Goal: Information Seeking & Learning: Learn about a topic

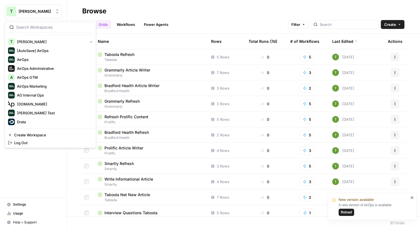
click at [25, 12] on span "[PERSON_NAME]" at bounding box center [36, 12] width 34 height 6
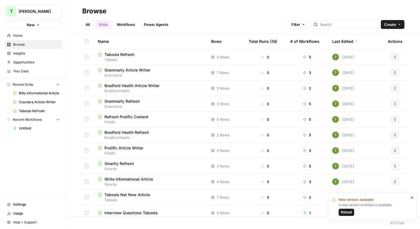
click at [346, 210] on span "Reload" at bounding box center [346, 211] width 11 height 5
click at [27, 15] on button "T Travis Demo" at bounding box center [32, 11] width 57 height 14
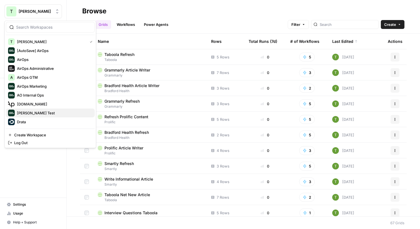
scroll to position [80, 0]
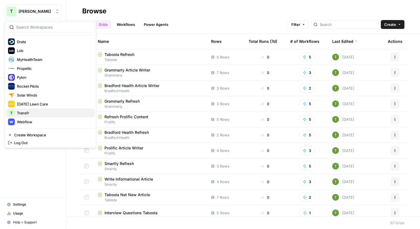
click at [29, 113] on span "Transfr" at bounding box center [53, 113] width 73 height 6
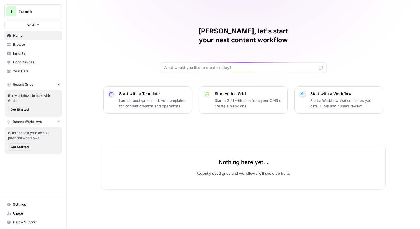
click at [22, 54] on span "Insights" at bounding box center [36, 53] width 46 height 5
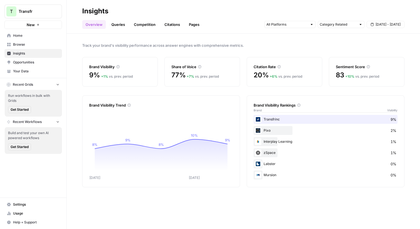
click at [21, 62] on span "Opportunities" at bounding box center [36, 62] width 46 height 5
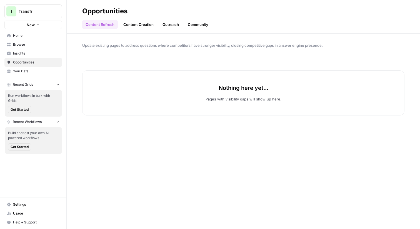
click at [21, 52] on span "Insights" at bounding box center [36, 53] width 46 height 5
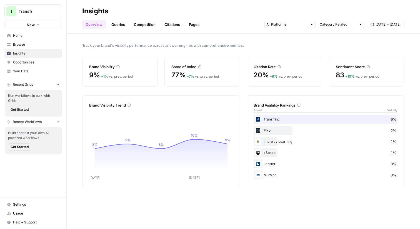
click at [21, 63] on span "Opportunities" at bounding box center [36, 62] width 46 height 5
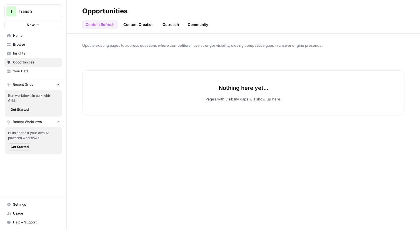
click at [137, 27] on link "Content Creation" at bounding box center [138, 24] width 37 height 9
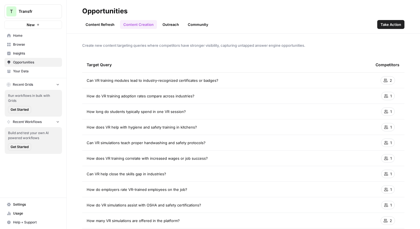
click at [385, 79] on icon at bounding box center [385, 80] width 4 height 4
click at [390, 24] on span "Take Action" at bounding box center [390, 25] width 21 height 6
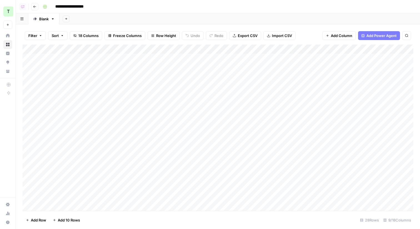
click at [35, 7] on icon "button" at bounding box center [34, 6] width 3 height 3
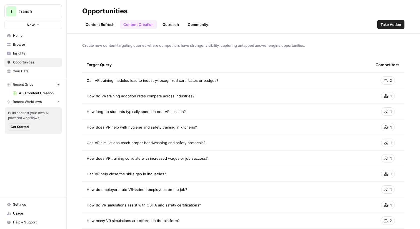
click at [17, 52] on span "Insights" at bounding box center [36, 53] width 46 height 5
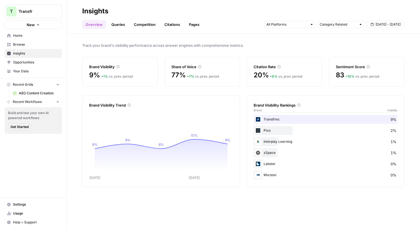
click at [118, 66] on icon at bounding box center [117, 66] width 3 height 3
click at [121, 23] on link "Queries" at bounding box center [118, 24] width 20 height 9
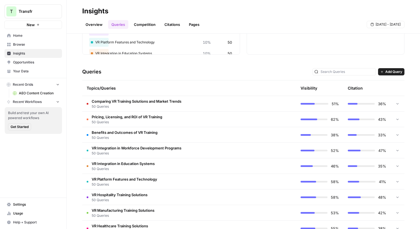
scroll to position [106, 0]
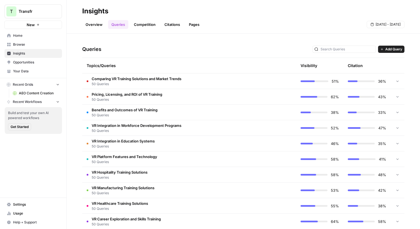
click at [393, 48] on span "Add Query" at bounding box center [393, 49] width 17 height 5
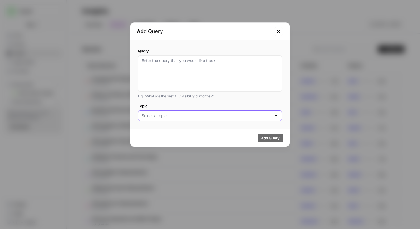
click at [176, 116] on input "Topic" at bounding box center [207, 116] width 130 height 6
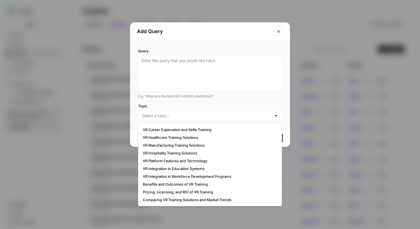
click at [182, 97] on div "E.g. “What are the best AEO visibility platforms?”" at bounding box center [210, 96] width 144 height 5
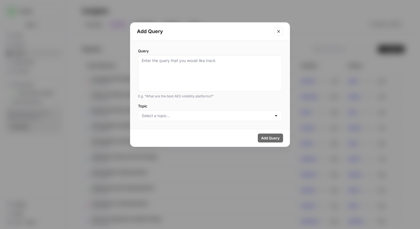
click at [282, 28] on button "Close modal" at bounding box center [278, 31] width 9 height 9
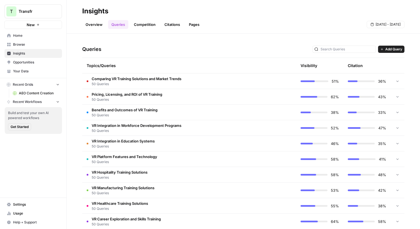
scroll to position [0, 0]
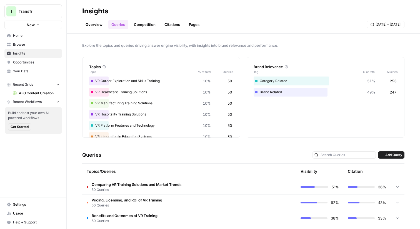
click at [164, 147] on div "Queries Add Query" at bounding box center [243, 154] width 322 height 17
click at [146, 23] on link "Competition" at bounding box center [145, 24] width 28 height 9
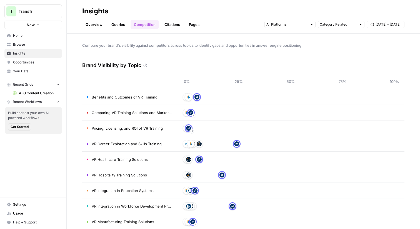
scroll to position [16, 0]
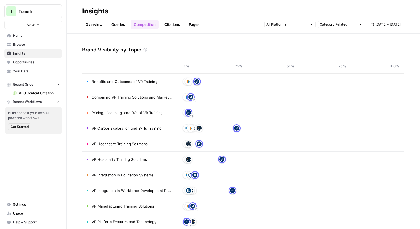
click at [194, 45] on div "Brand Visibility by Topic" at bounding box center [243, 49] width 322 height 17
click at [170, 24] on link "Citations" at bounding box center [172, 24] width 22 height 9
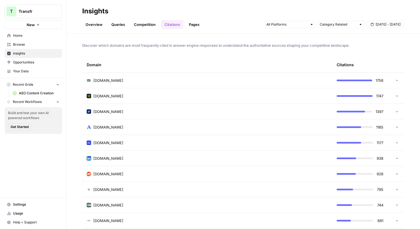
click at [192, 24] on link "Pages" at bounding box center [193, 24] width 17 height 9
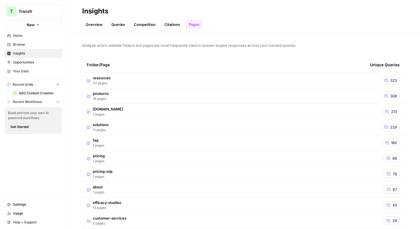
click at [35, 61] on span "Opportunities" at bounding box center [36, 62] width 46 height 5
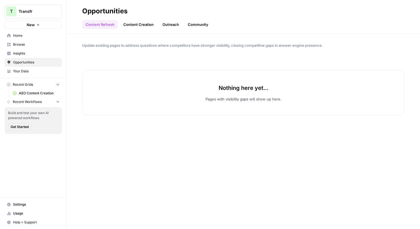
click at [138, 24] on link "Content Creation" at bounding box center [138, 24] width 37 height 9
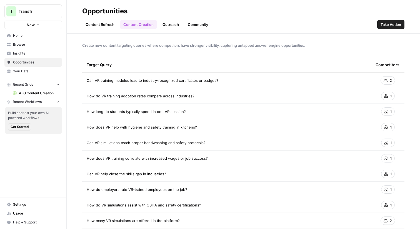
click at [93, 24] on link "Content Refresh" at bounding box center [100, 24] width 36 height 9
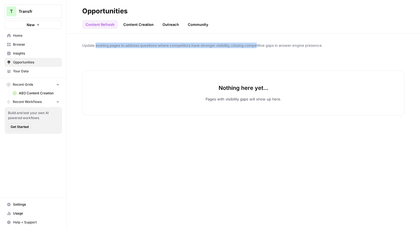
drag, startPoint x: 96, startPoint y: 47, endPoint x: 257, endPoint y: 47, distance: 161.0
click at [257, 47] on span "Update existing pages to address questions where competitors have stronger visi…" at bounding box center [243, 45] width 322 height 6
click at [239, 56] on div "Update existing pages to address questions where competitors have stronger visi…" at bounding box center [243, 131] width 353 height 195
click at [139, 26] on link "Content Creation" at bounding box center [138, 24] width 37 height 9
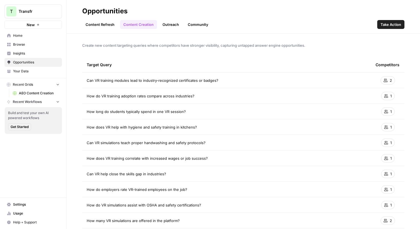
click at [20, 54] on span "Insights" at bounding box center [36, 53] width 46 height 5
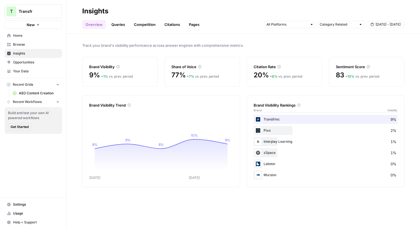
click at [16, 72] on span "Your Data" at bounding box center [36, 71] width 46 height 5
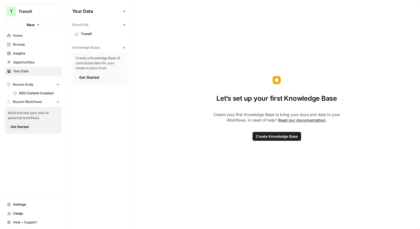
click at [81, 33] on span "Transfr" at bounding box center [103, 33] width 44 height 5
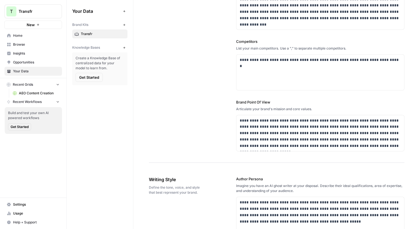
scroll to position [182, 0]
click at [16, 54] on span "Insights" at bounding box center [36, 53] width 46 height 5
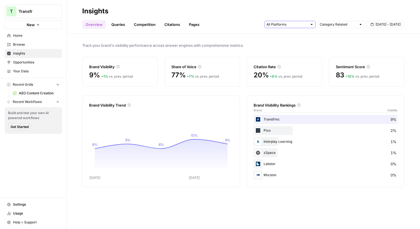
click at [275, 24] on input "text" at bounding box center [286, 25] width 41 height 6
click at [337, 24] on input "text" at bounding box center [338, 25] width 37 height 6
type input "Category Related"
click at [386, 22] on span "Aug 30 - Sep 5" at bounding box center [387, 24] width 25 height 5
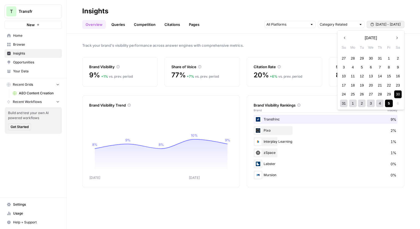
click at [272, 41] on div "Track your brand's visibility performance across answer engines with comprehens…" at bounding box center [243, 131] width 353 height 195
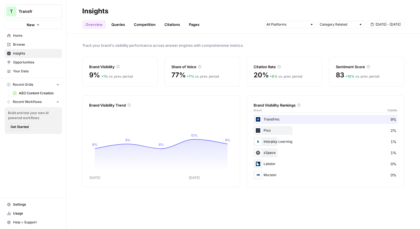
click at [114, 24] on link "Queries" at bounding box center [118, 24] width 20 height 9
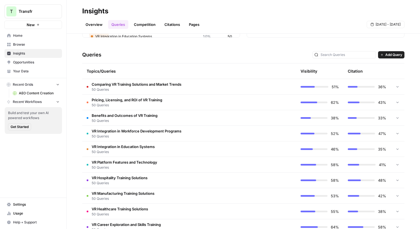
scroll to position [101, 0]
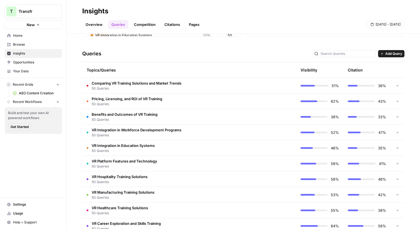
click at [160, 83] on span "Comparing VR Training Solutions and Market Trends" at bounding box center [137, 83] width 90 height 6
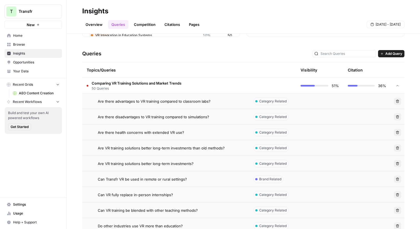
click at [179, 101] on span "Are there advantages to VR training compared to classroom labs?" at bounding box center [154, 101] width 113 height 6
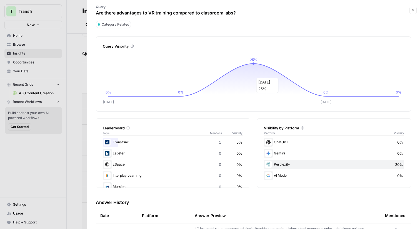
scroll to position [5, 0]
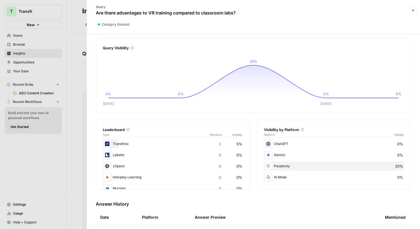
click at [74, 14] on div at bounding box center [210, 114] width 420 height 229
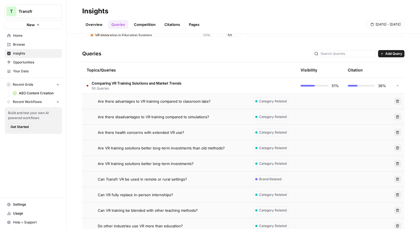
click at [387, 52] on span "Add Query" at bounding box center [393, 53] width 17 height 5
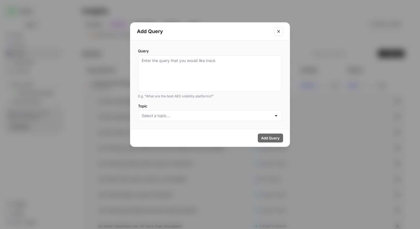
click at [278, 30] on icon "Close modal" at bounding box center [278, 31] width 4 height 4
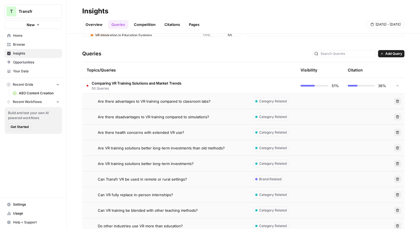
click at [217, 100] on div "Are there advantages to VR training compared to classroom labs?" at bounding box center [171, 101] width 147 height 6
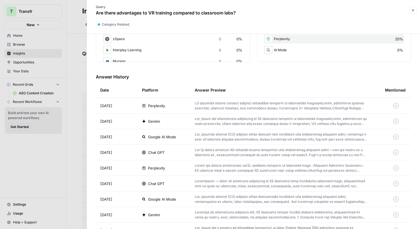
scroll to position [133, 0]
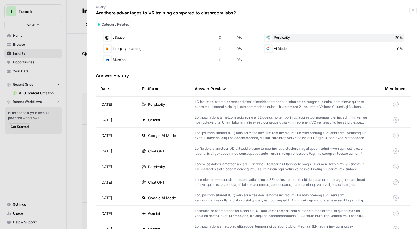
click at [214, 103] on p at bounding box center [281, 104] width 172 height 10
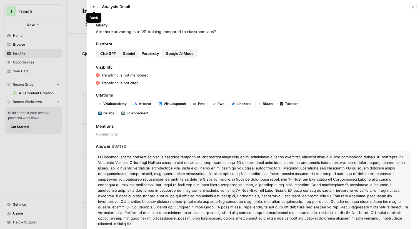
click at [93, 6] on icon "button" at bounding box center [93, 6] width 3 height 3
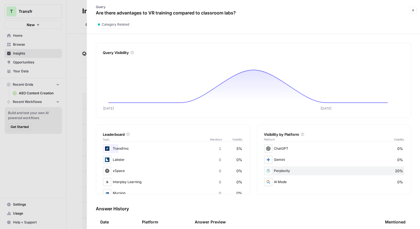
click at [75, 9] on div at bounding box center [210, 114] width 420 height 229
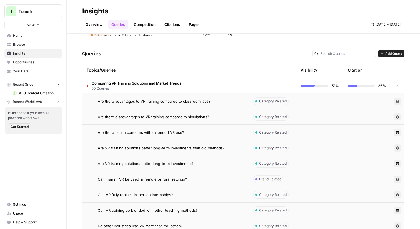
click at [193, 85] on td "Comparing VR Training Solutions and Market Trends 50 Queries" at bounding box center [165, 85] width 167 height 15
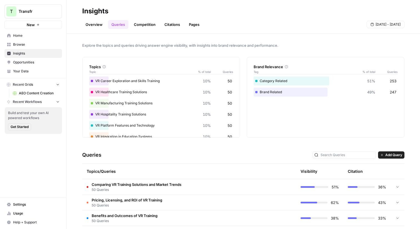
click at [146, 24] on link "Competition" at bounding box center [145, 24] width 28 height 9
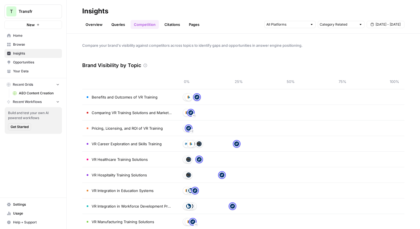
click at [171, 26] on link "Citations" at bounding box center [172, 24] width 22 height 9
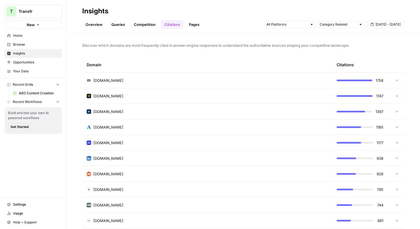
click at [196, 24] on link "Pages" at bounding box center [193, 24] width 17 height 9
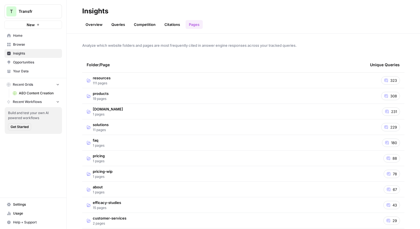
click at [318, 75] on td "resources 111 pages" at bounding box center [223, 79] width 283 height 15
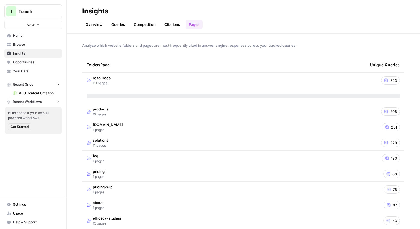
click at [394, 80] on span "323" at bounding box center [393, 80] width 7 height 6
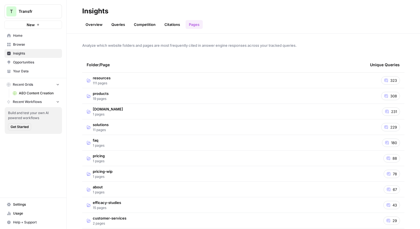
click at [29, 63] on span "Opportunities" at bounding box center [36, 62] width 46 height 5
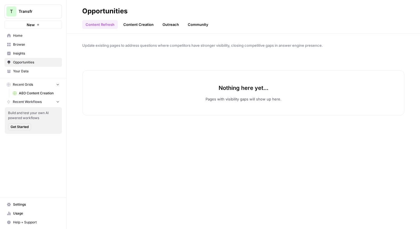
click at [148, 25] on link "Content Creation" at bounding box center [138, 24] width 37 height 9
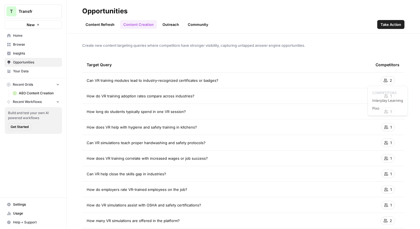
click at [389, 81] on div "2" at bounding box center [387, 80] width 14 height 8
click at [389, 26] on span "Take Action" at bounding box center [390, 25] width 21 height 6
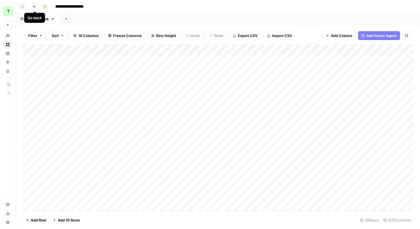
click at [34, 7] on icon "button" at bounding box center [34, 6] width 3 height 3
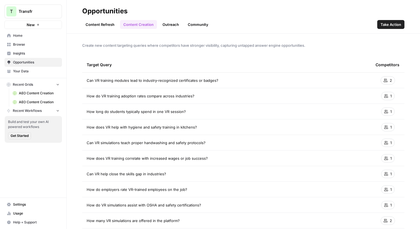
click at [166, 23] on link "Outreach" at bounding box center [170, 24] width 23 height 9
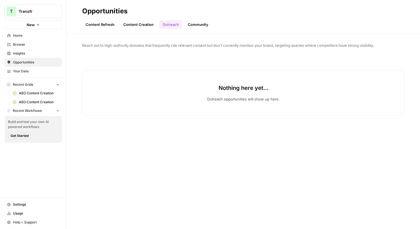
click at [198, 26] on link "Community" at bounding box center [197, 24] width 27 height 9
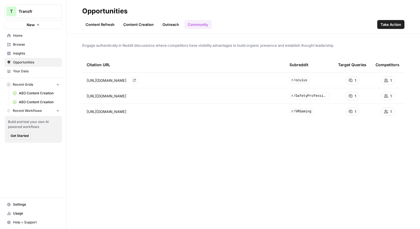
click at [126, 81] on span "https://www.reddit.com/r/oculus/comments/1cys67x/how_long_is_your_average_vr_pl…" at bounding box center [107, 80] width 40 height 6
click at [135, 80] on icon "Go to page https://www.reddit.com/r/oculus/comments/1cys67x/how_long_is_your_av…" at bounding box center [134, 80] width 3 height 3
click at [136, 96] on icon "Go to page https://www.reddit.com/r/SafetyProfessionals/comments/1ge9fjm/has_an…" at bounding box center [134, 95] width 3 height 3
click at [18, 51] on link "Insights" at bounding box center [32, 53] width 57 height 9
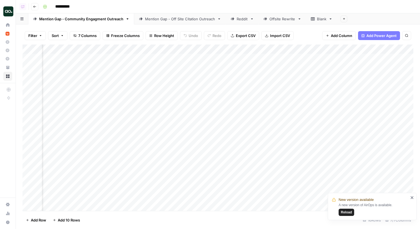
scroll to position [0, 26]
click at [169, 19] on div "Mention Gap - Off Site Citation Outreach" at bounding box center [180, 19] width 70 height 6
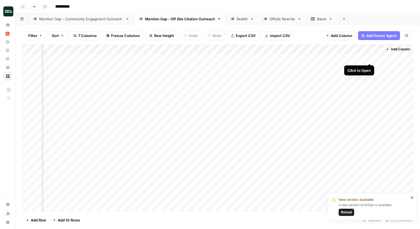
click at [369, 58] on div "Add Column" at bounding box center [217, 127] width 391 height 166
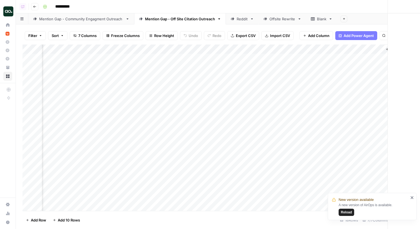
scroll to position [0, 128]
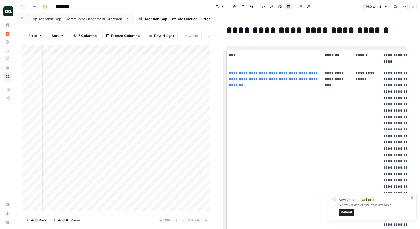
click at [412, 196] on icon "close" at bounding box center [412, 197] width 4 height 4
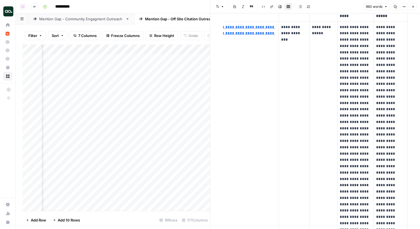
scroll to position [0, 0]
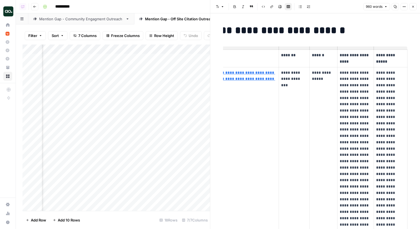
click at [71, 17] on div "Mention Gap - Community Engagment Outreach" at bounding box center [81, 19] width 84 height 6
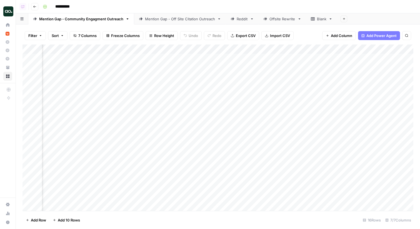
scroll to position [0, 427]
click at [368, 67] on div "Add Column" at bounding box center [217, 127] width 391 height 166
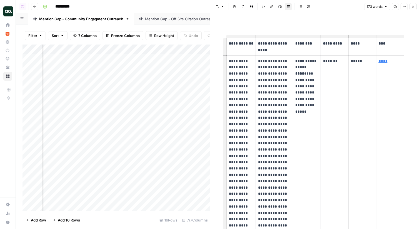
drag, startPoint x: 293, startPoint y: 60, endPoint x: 309, endPoint y: 90, distance: 34.2
click at [309, 90] on td "**********" at bounding box center [307, 190] width 28 height 270
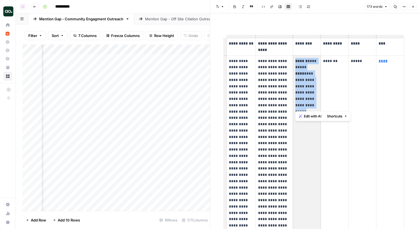
drag, startPoint x: 295, startPoint y: 59, endPoint x: 315, endPoint y: 104, distance: 49.0
click at [315, 104] on p "**********" at bounding box center [306, 83] width 23 height 51
click at [303, 23] on div "**********" at bounding box center [315, 181] width 184 height 319
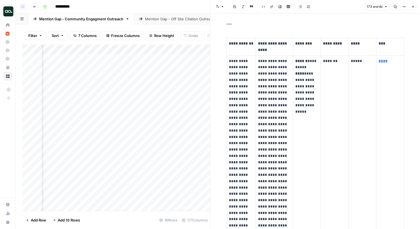
click at [412, 7] on icon "button" at bounding box center [412, 6] width 3 height 3
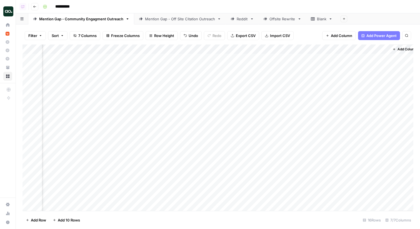
scroll to position [0, 420]
click at [341, 5] on div "**********" at bounding box center [228, 6] width 374 height 9
